Goal: Task Accomplishment & Management: Use online tool/utility

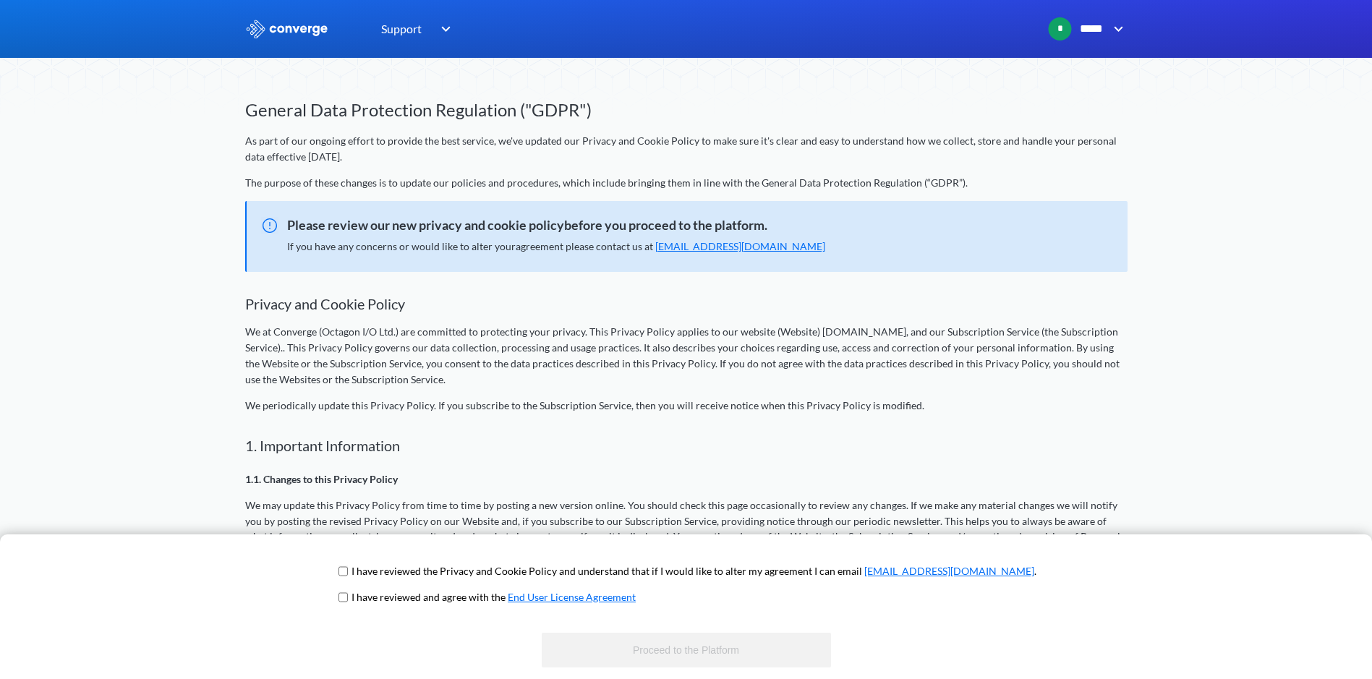
click at [348, 570] on input "checkbox" at bounding box center [342, 571] width 9 height 12
checkbox input "true"
click at [348, 594] on input "checkbox" at bounding box center [342, 597] width 9 height 12
checkbox input "true"
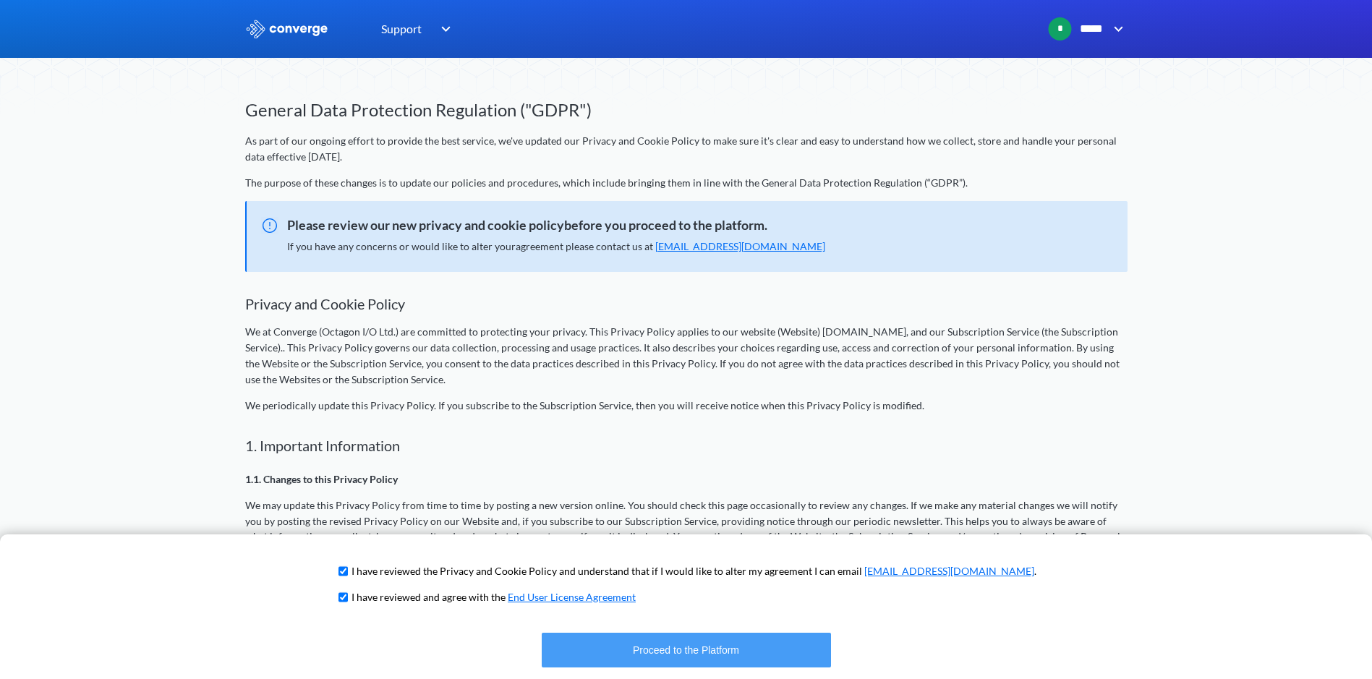
click at [733, 651] on button "Proceed to the Platform" at bounding box center [686, 650] width 289 height 35
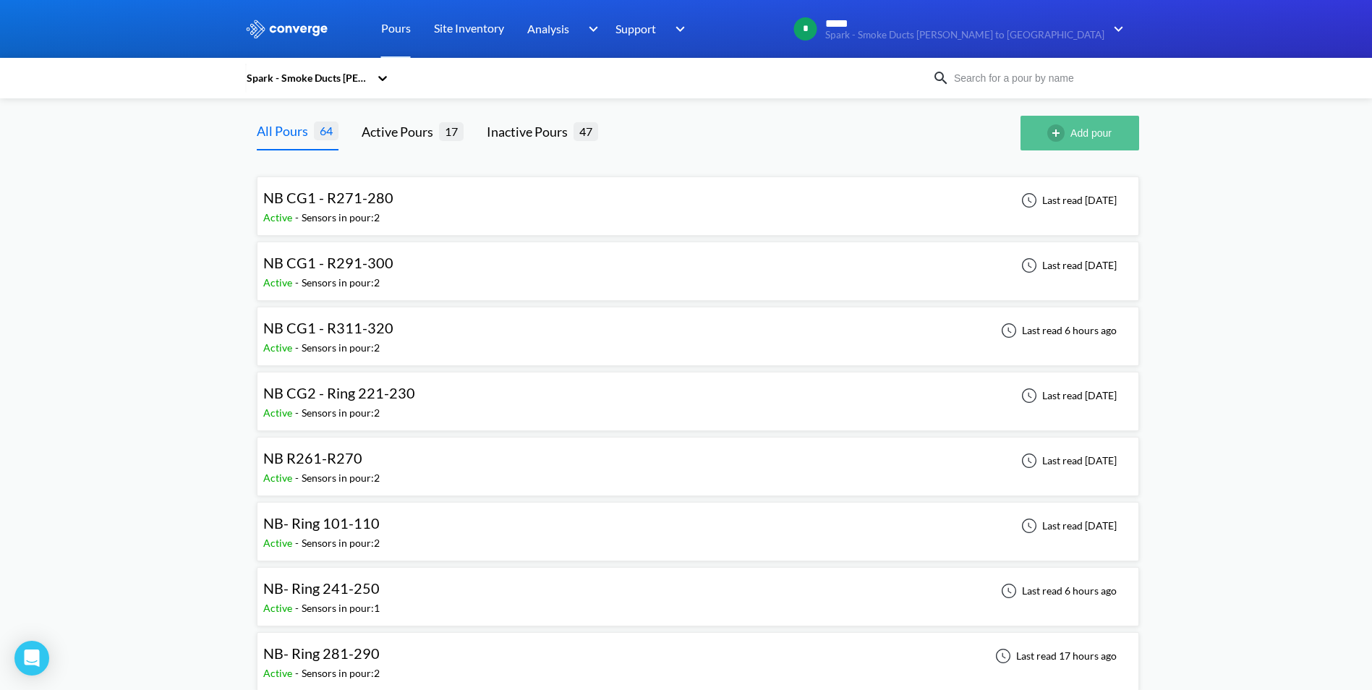
click at [1086, 132] on button "Add pour" at bounding box center [1079, 133] width 119 height 35
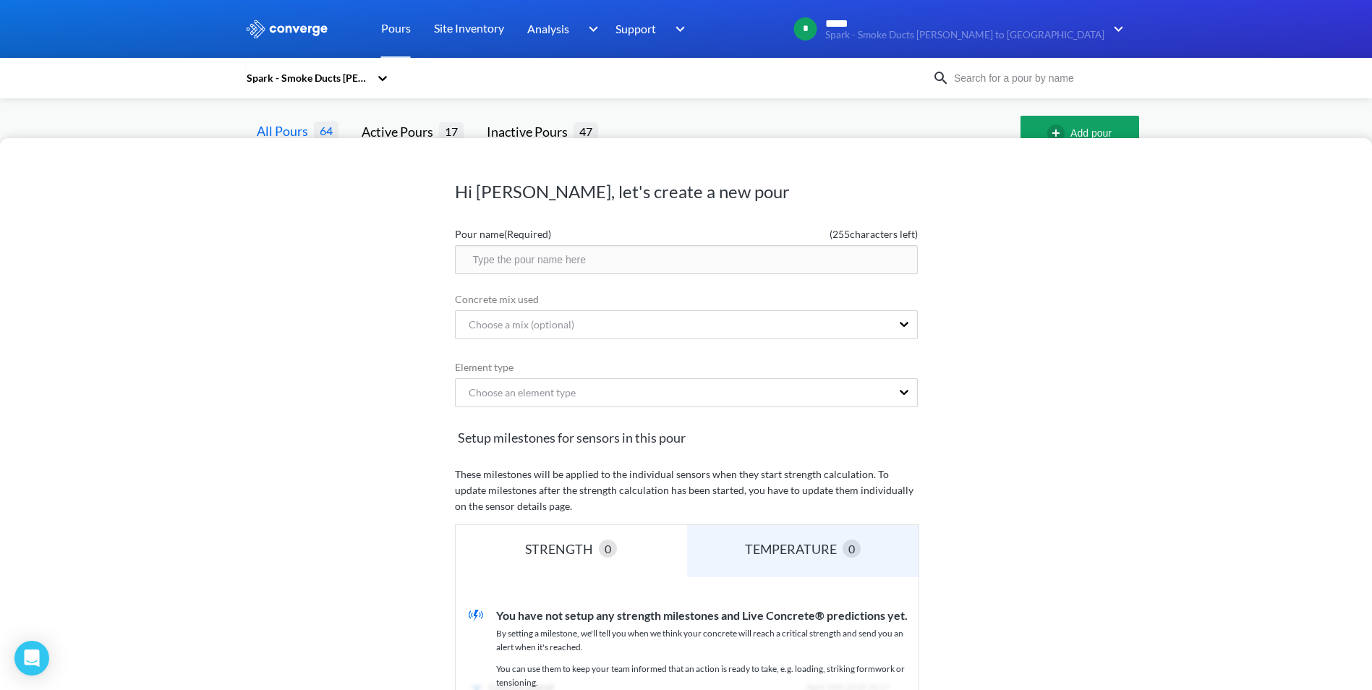
click at [568, 261] on input "text" at bounding box center [686, 259] width 463 height 29
drag, startPoint x: 664, startPoint y: 156, endPoint x: 657, endPoint y: 223, distance: 66.8
click at [657, 223] on div "Hi [PERSON_NAME], let's create a new pour Pour name (Required) ( 255 characters…" at bounding box center [686, 507] width 463 height 733
click at [802, 181] on h1 "Hi [PERSON_NAME], let's create a new pour" at bounding box center [686, 191] width 463 height 23
click at [1155, 114] on div "Hi [PERSON_NAME], let's create a new pour Pour name (Required) ( 255 characters…" at bounding box center [686, 345] width 1372 height 690
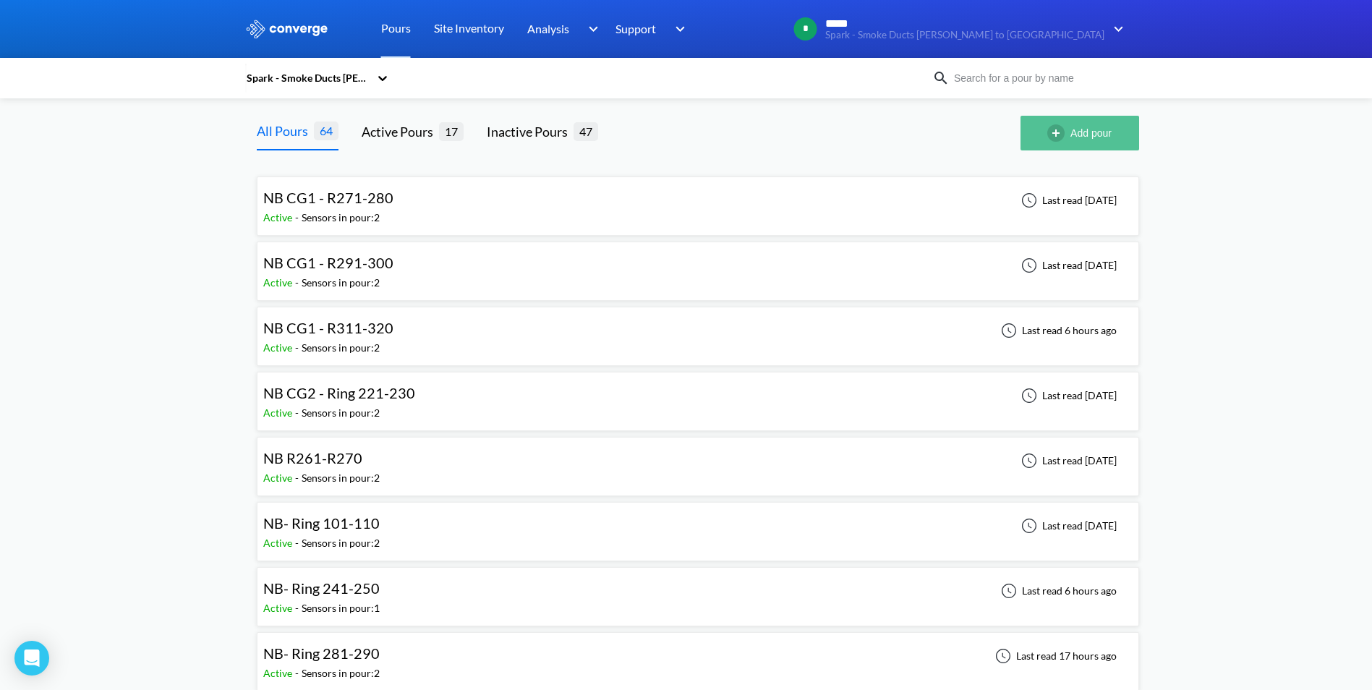
click at [1106, 137] on button "Add pour" at bounding box center [1079, 133] width 119 height 35
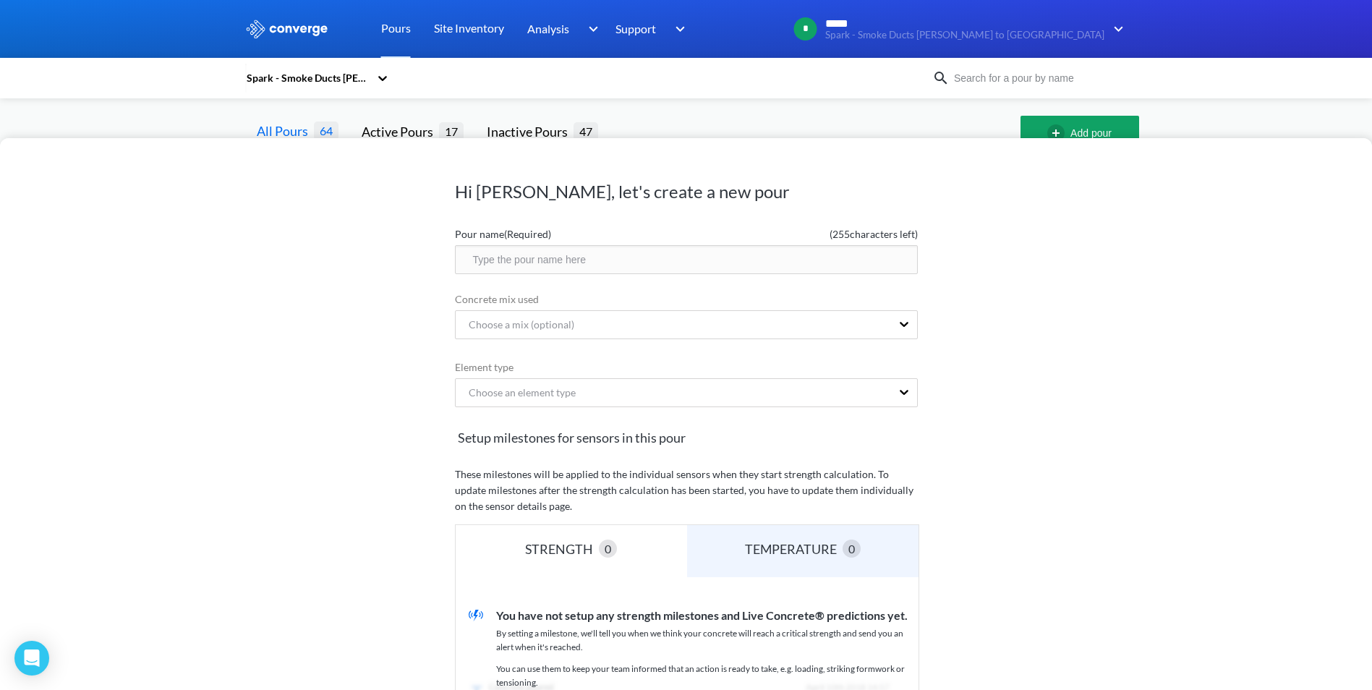
click at [531, 260] on input "text" at bounding box center [686, 259] width 463 height 29
type input "SB CG1 -R340-349"
click at [503, 332] on div "Choose a mix (optional)" at bounding box center [515, 325] width 117 height 16
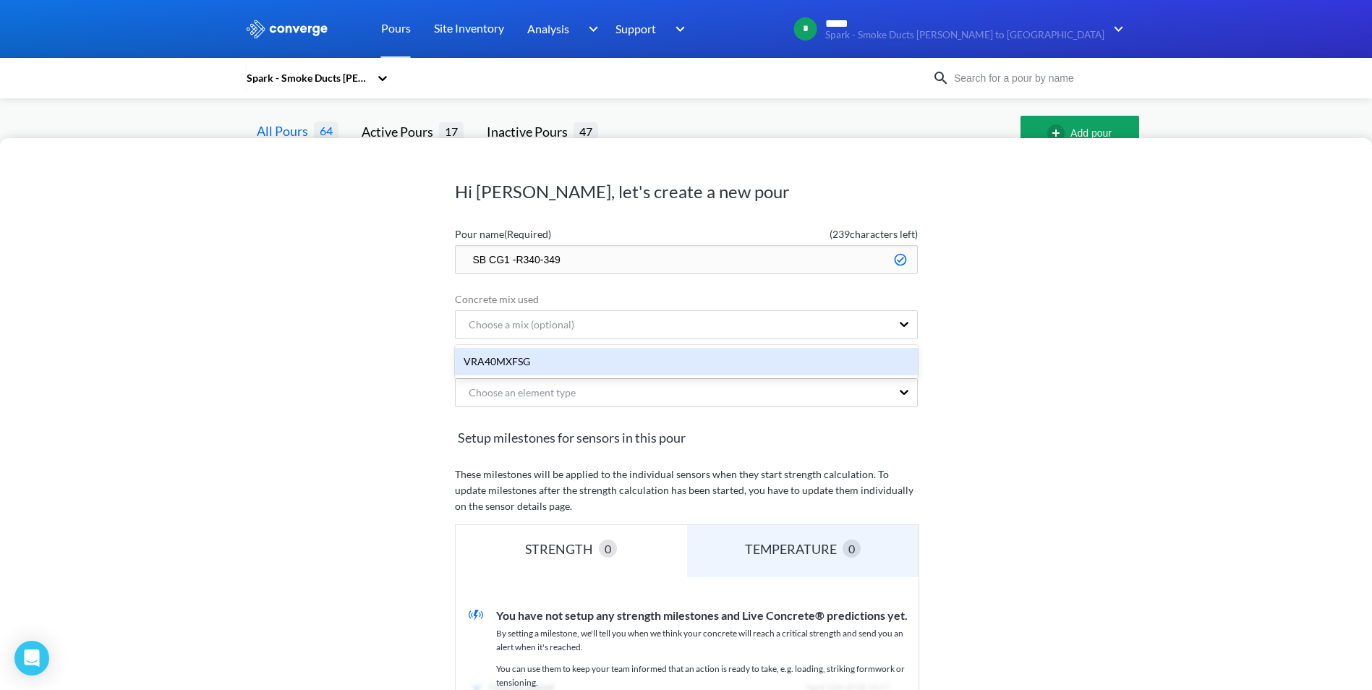
click at [511, 359] on div "VRA40MXFSG" at bounding box center [686, 361] width 463 height 27
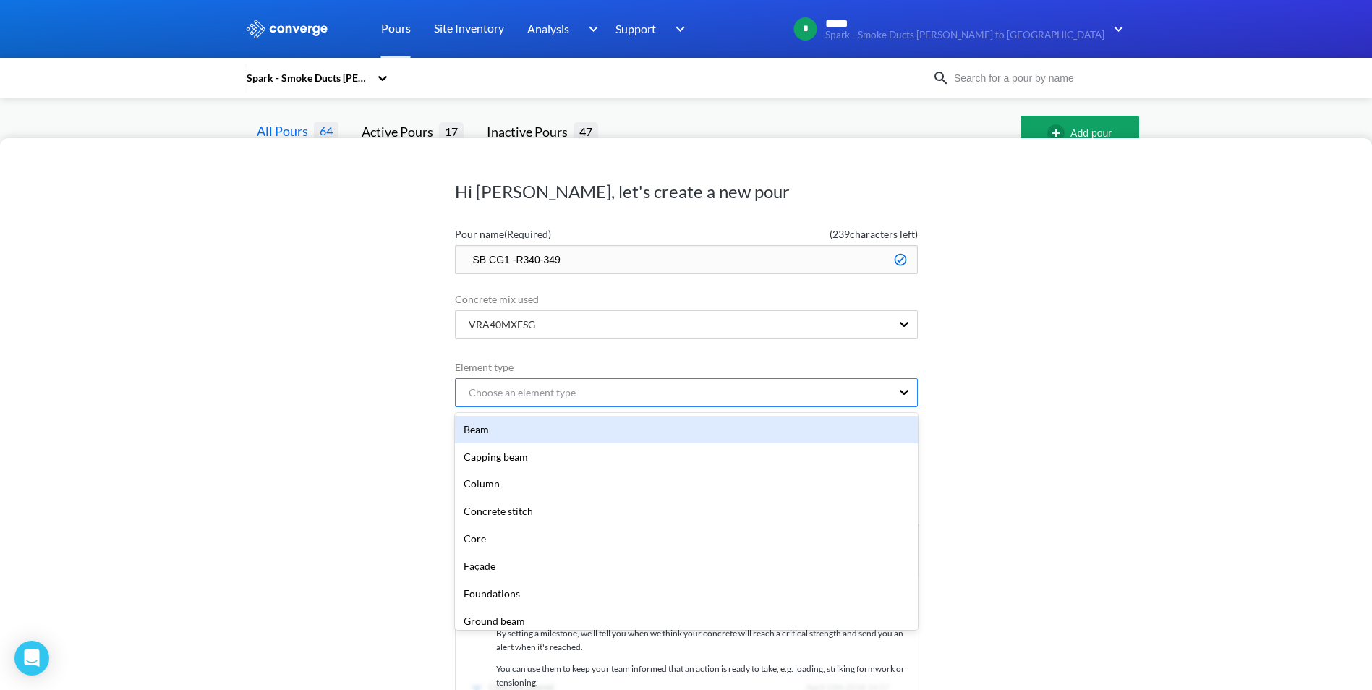
click at [493, 397] on div "Choose an element type" at bounding box center [516, 393] width 119 height 16
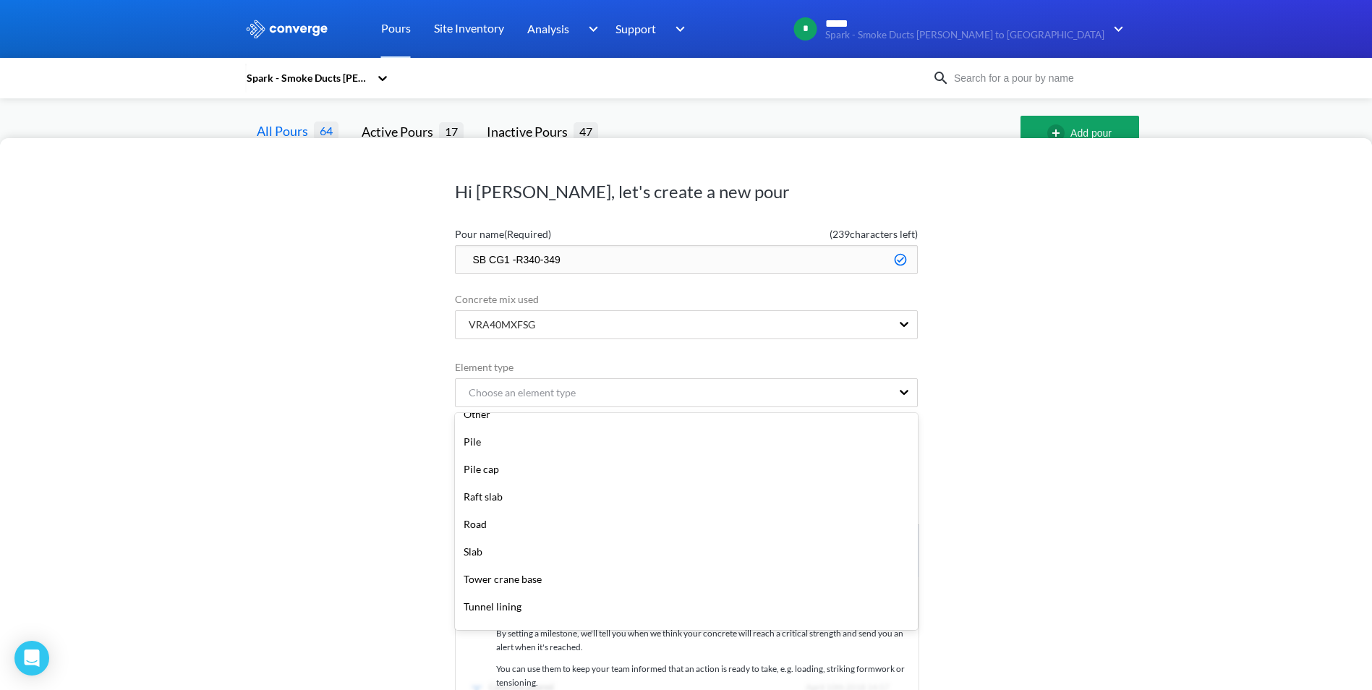
scroll to position [338, 0]
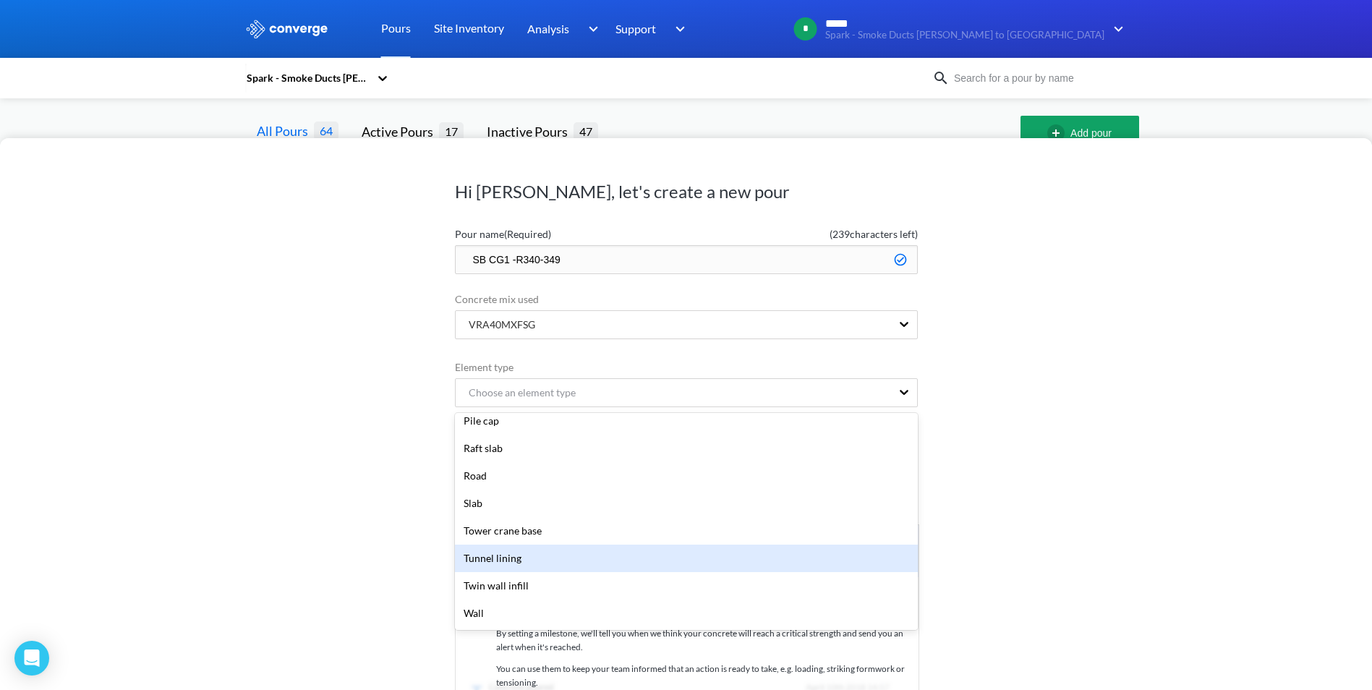
click at [511, 564] on div "Tunnel lining" at bounding box center [686, 557] width 463 height 27
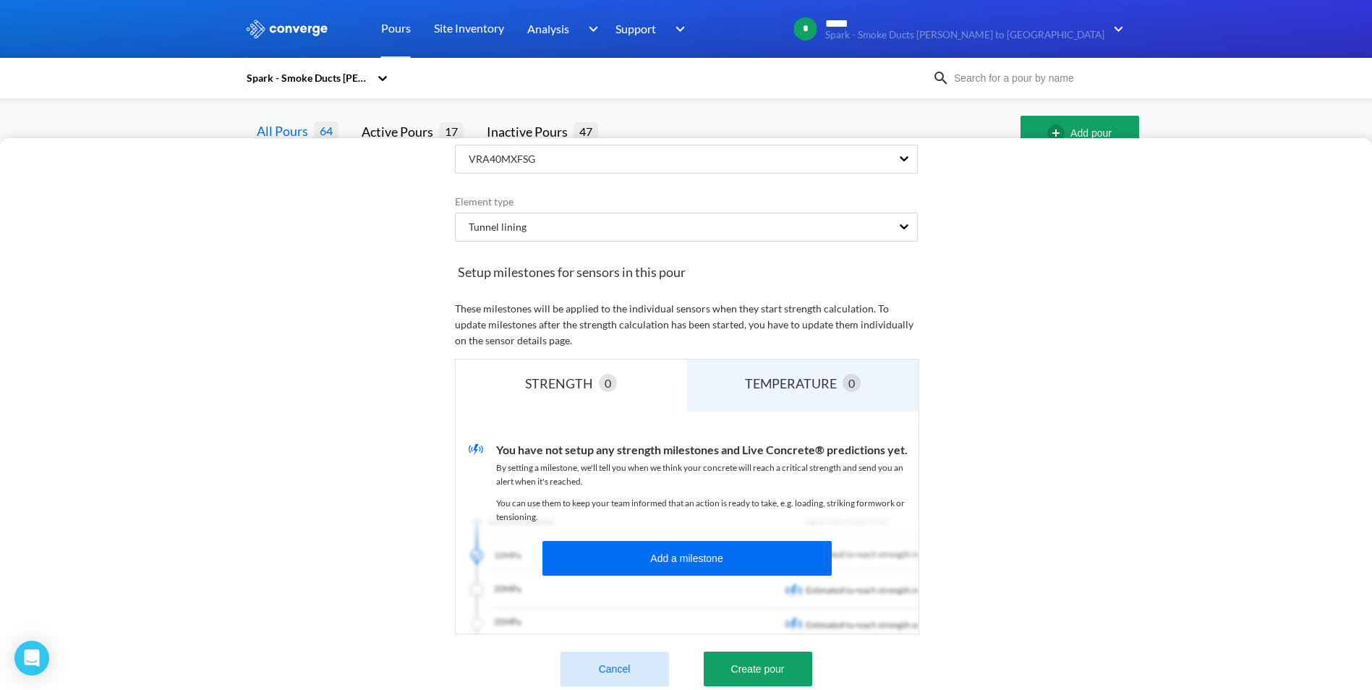
scroll to position [194, 0]
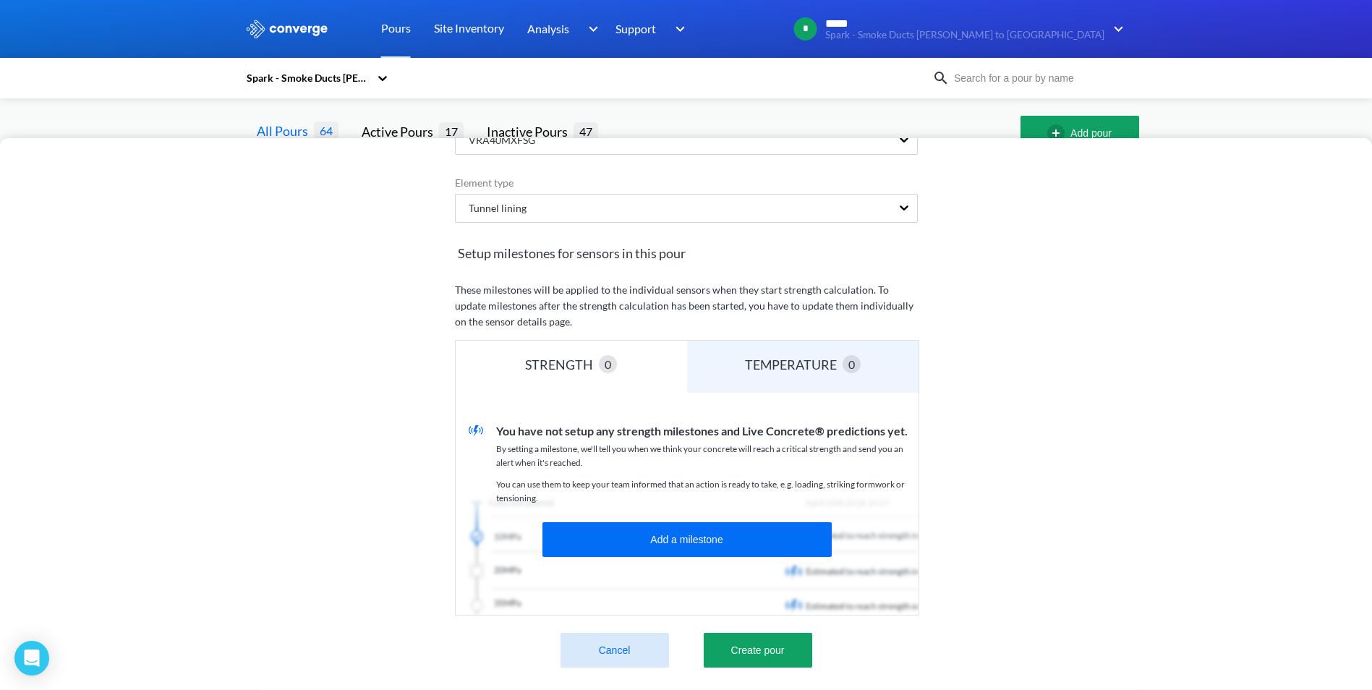
click at [610, 356] on span "0" at bounding box center [607, 364] width 7 height 18
click at [797, 354] on div "TEMPERATURE" at bounding box center [794, 364] width 98 height 20
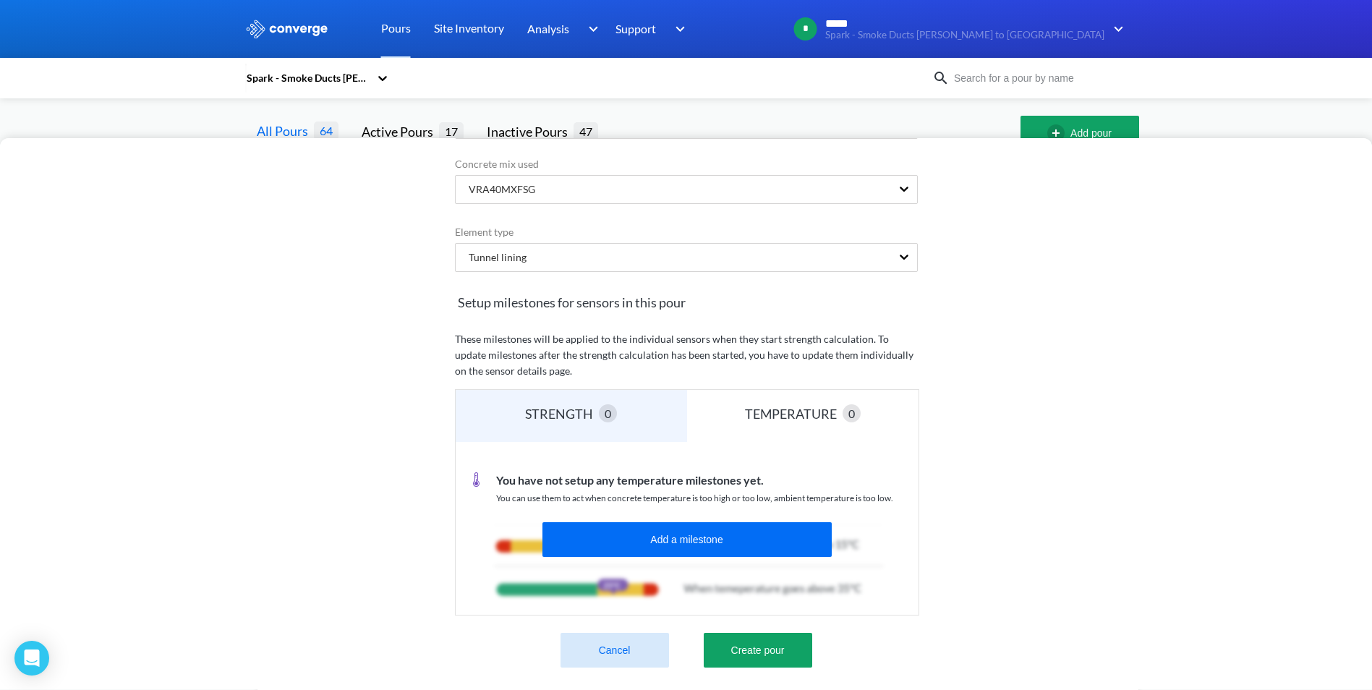
scroll to position [145, 0]
click at [600, 406] on div "0" at bounding box center [608, 413] width 18 height 18
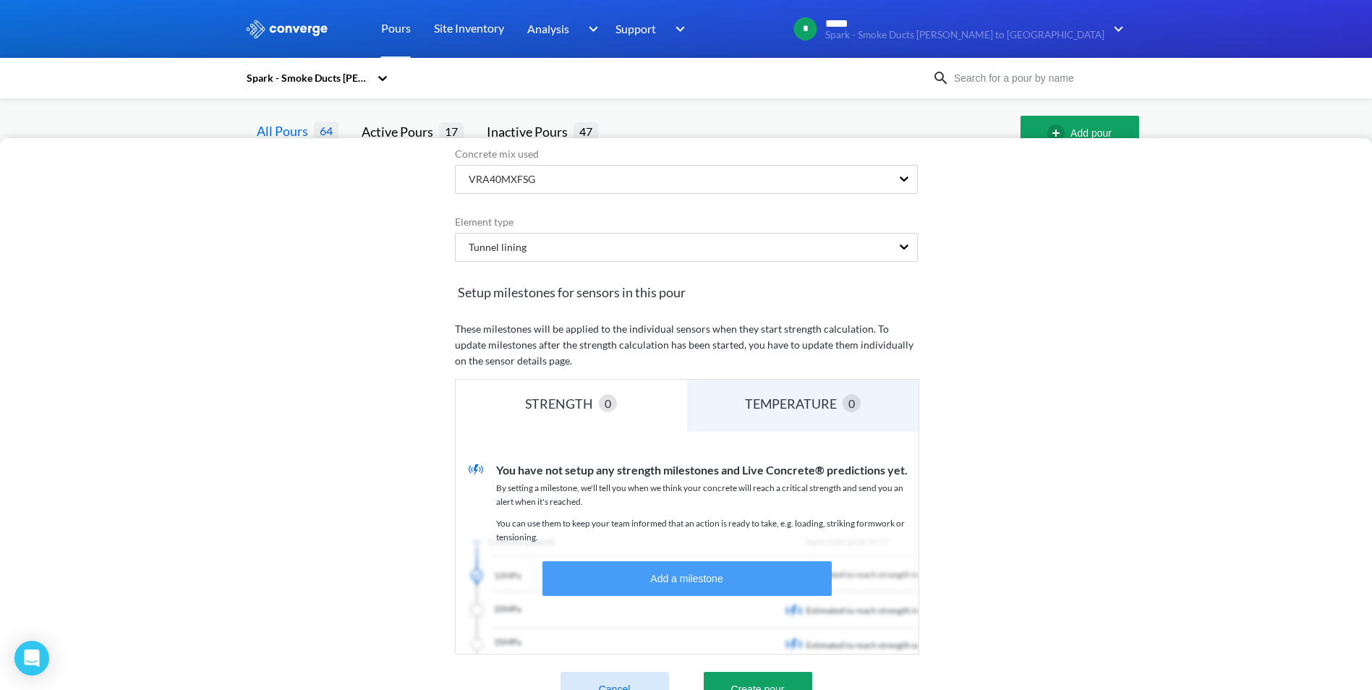
click at [667, 580] on button "Add a milestone" at bounding box center [686, 578] width 289 height 35
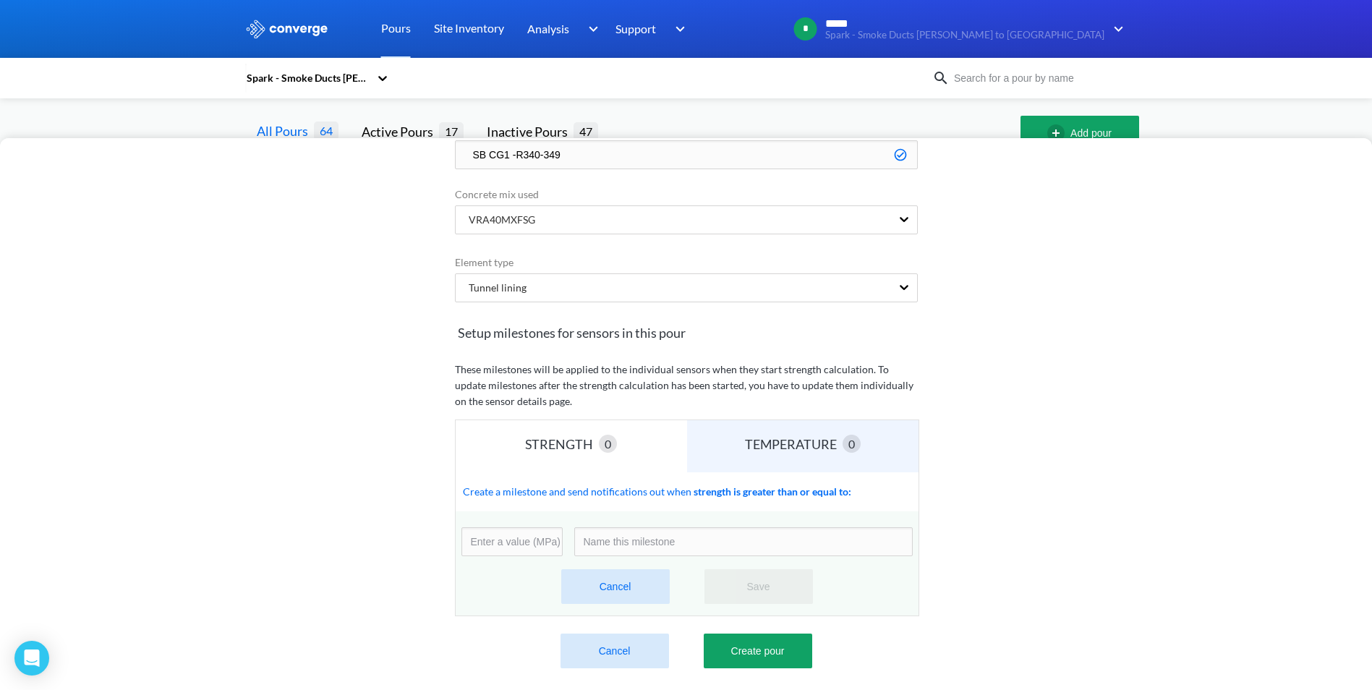
scroll to position [116, 0]
click at [515, 540] on input "number" at bounding box center [511, 541] width 101 height 29
type input "40"
click at [743, 527] on input at bounding box center [743, 541] width 338 height 29
type input "Strength"
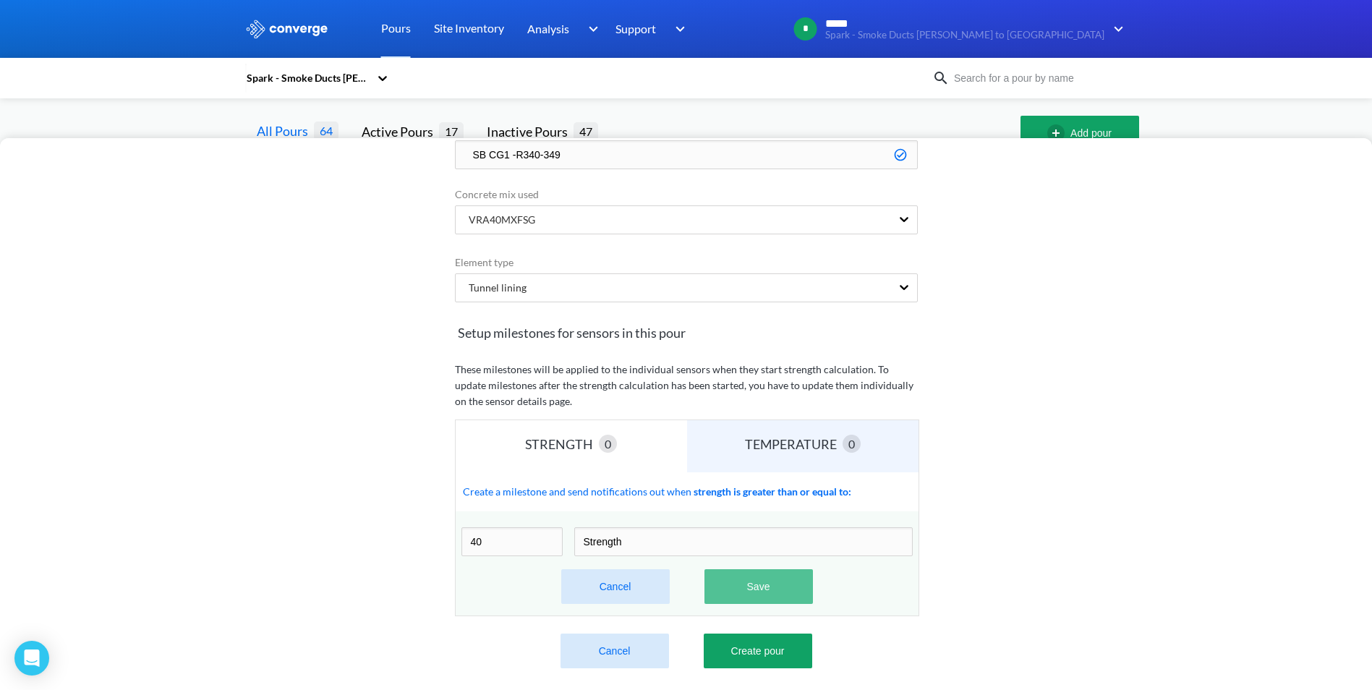
click at [744, 578] on button "Save" at bounding box center [758, 586] width 108 height 35
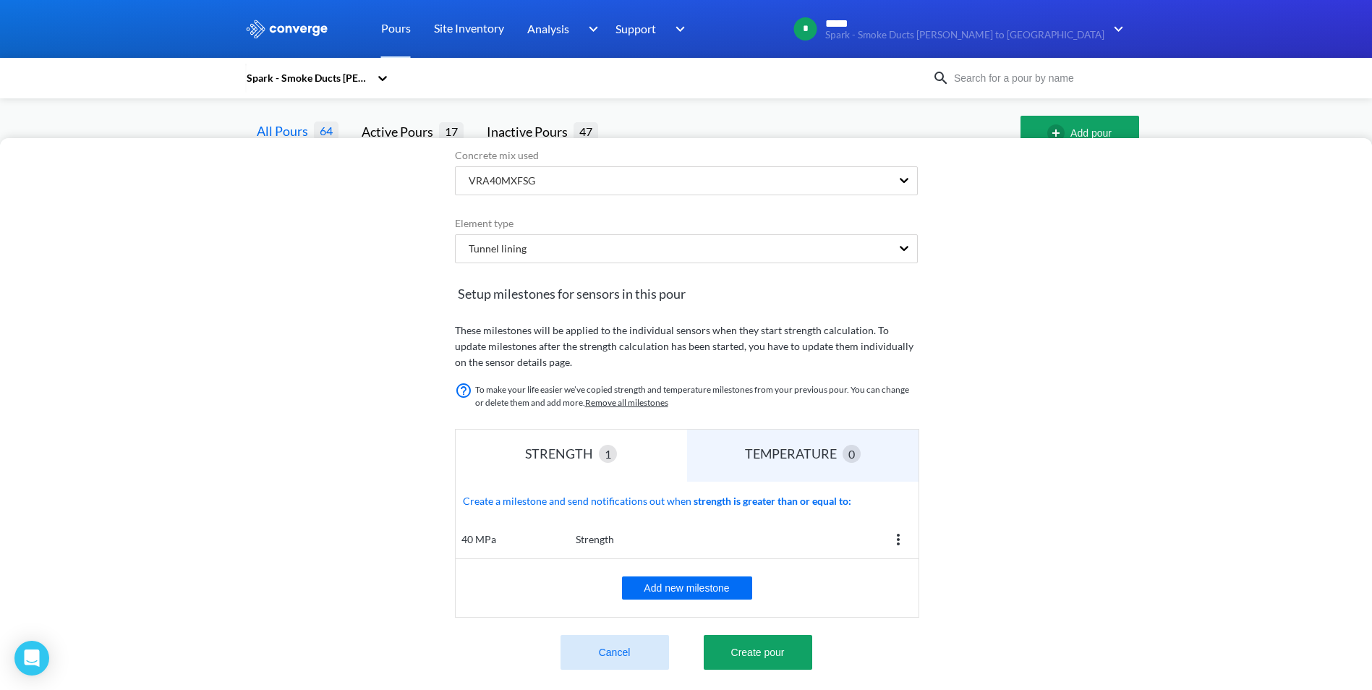
scroll to position [156, 0]
click at [762, 645] on button "Create pour" at bounding box center [758, 650] width 108 height 35
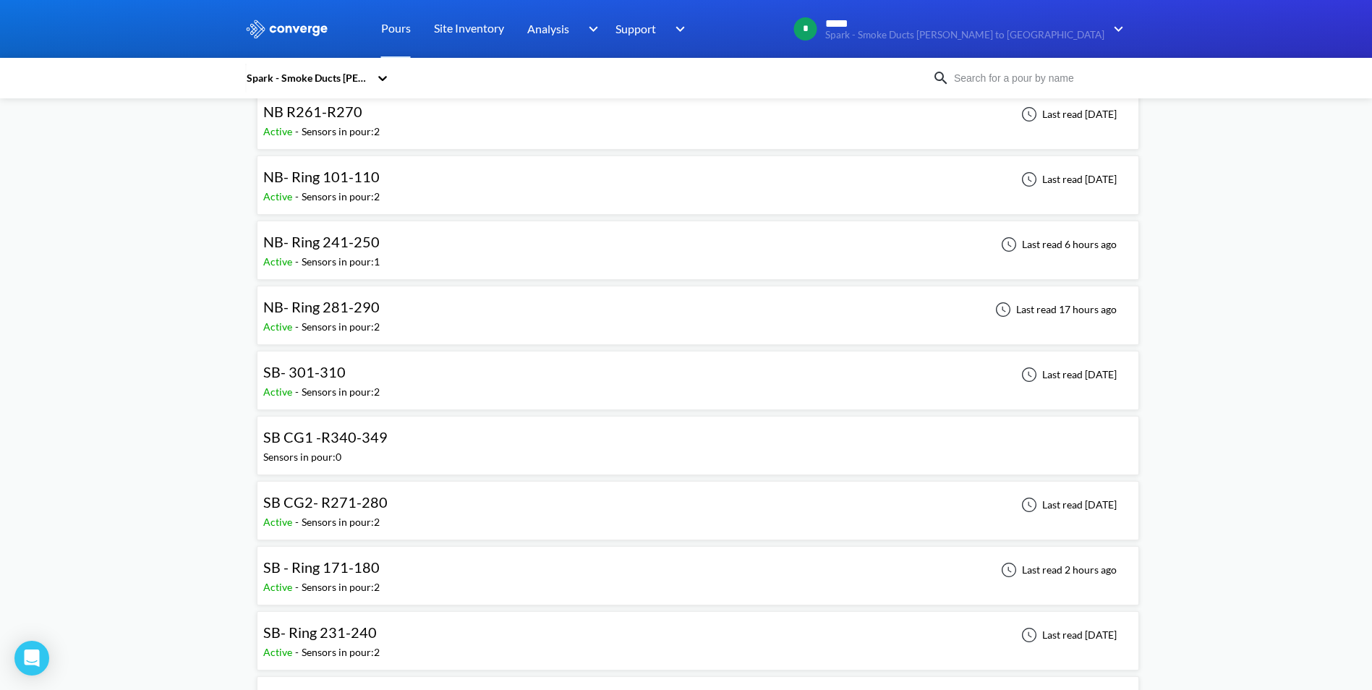
scroll to position [362, 0]
